Goal: Navigation & Orientation: Find specific page/section

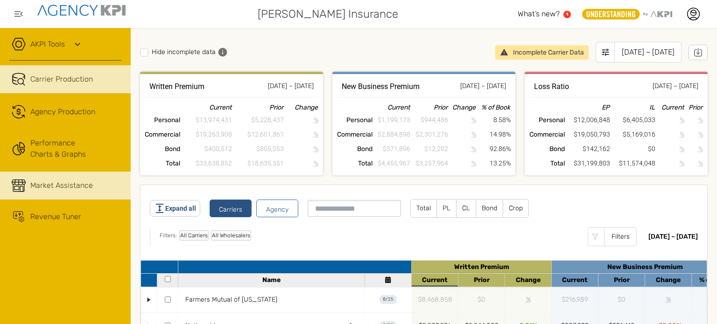
click at [93, 181] on link "Market Assistance" at bounding box center [65, 186] width 131 height 28
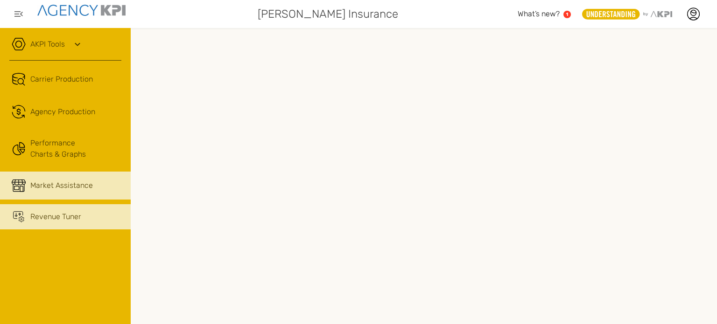
click at [35, 222] on div "Revenue Tuner" at bounding box center [55, 216] width 51 height 11
click at [40, 190] on div "Market Assistance" at bounding box center [61, 185] width 63 height 11
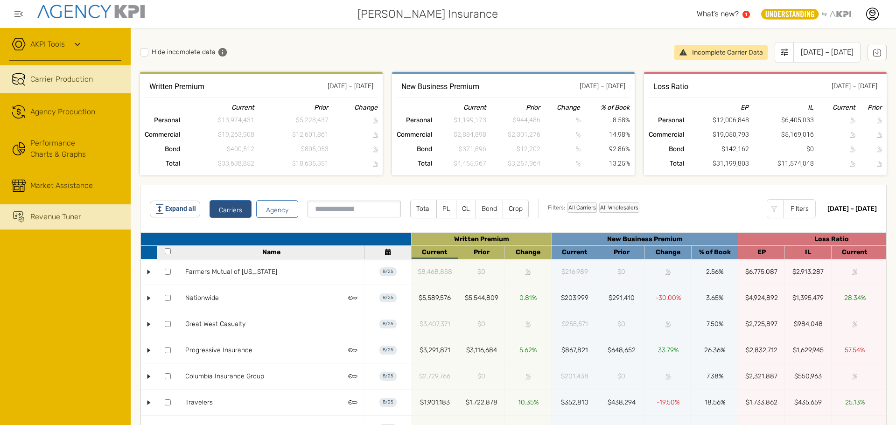
click at [44, 223] on link "Revenue Tuner" at bounding box center [65, 216] width 131 height 25
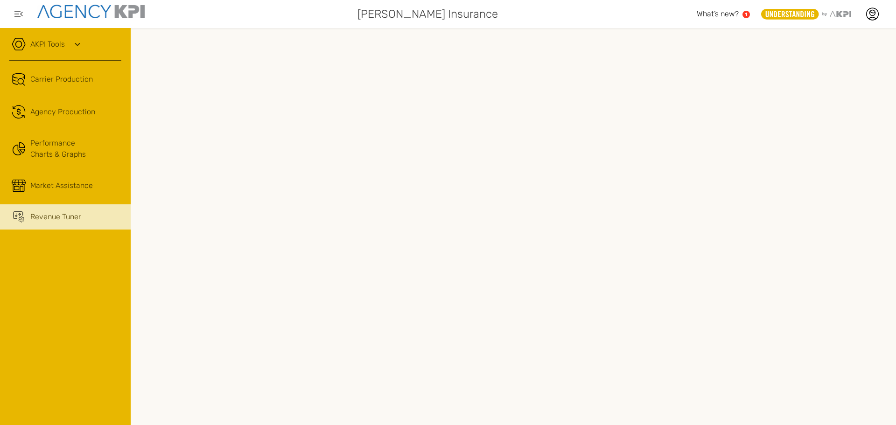
click at [37, 40] on link "AKPI Tools" at bounding box center [47, 44] width 35 height 11
